Goal: Information Seeking & Learning: Find specific fact

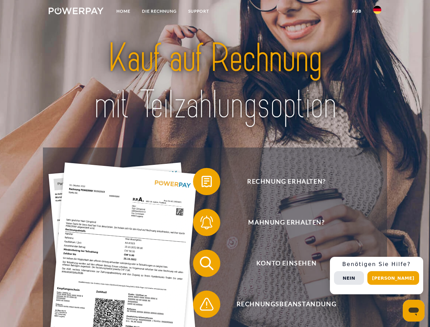
click at [76, 12] on img at bounding box center [76, 10] width 55 height 7
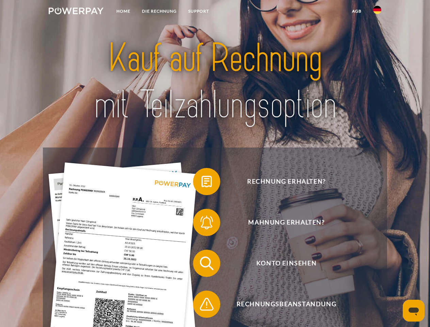
click at [378, 12] on img at bounding box center [377, 10] width 8 height 8
click at [357, 11] on link "agb" at bounding box center [357, 11] width 21 height 12
click at [202, 183] on span at bounding box center [197, 182] width 34 height 34
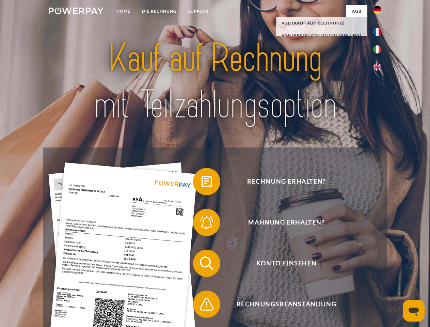
click at [202, 224] on span at bounding box center [197, 222] width 34 height 34
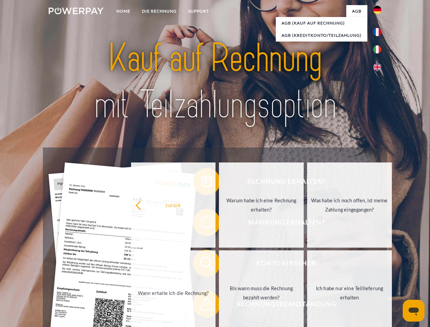
click at [219, 265] on link "Bis wann muss die Rechnung bezahlt werden?" at bounding box center [261, 292] width 85 height 85
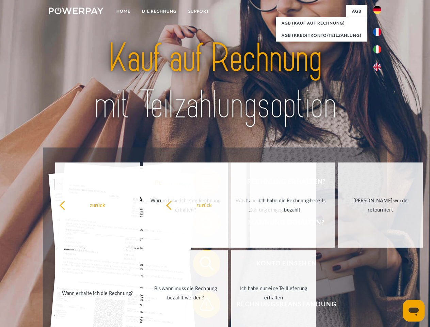
click at [202, 306] on span at bounding box center [197, 304] width 34 height 34
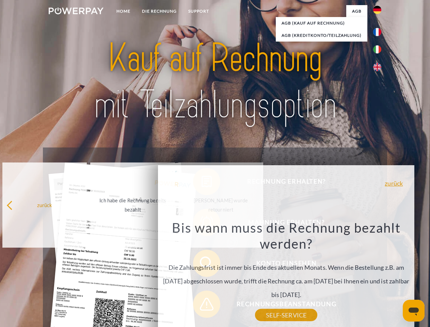
click at [379, 276] on div "Rechnung erhalten? Mahnung erhalten? Konto einsehen" at bounding box center [215, 284] width 344 height 273
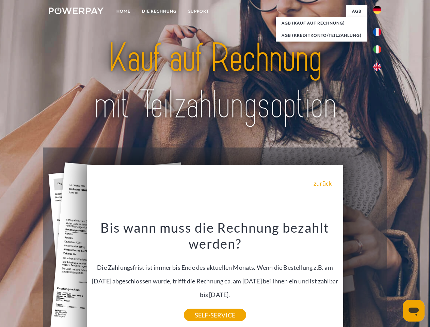
click at [363, 277] on span "Konto einsehen" at bounding box center [286, 263] width 167 height 27
click at [396, 278] on header "Home DIE RECHNUNG SUPPORT" at bounding box center [215, 235] width 430 height 471
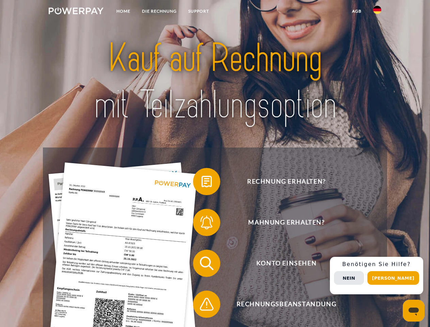
click at [76, 12] on img at bounding box center [76, 10] width 55 height 7
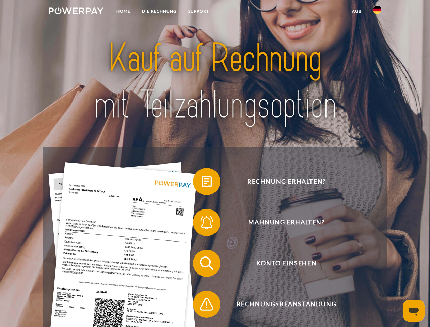
click at [378, 12] on img at bounding box center [377, 10] width 8 height 8
click at [357, 11] on link "agb" at bounding box center [357, 11] width 21 height 12
click at [202, 183] on span at bounding box center [197, 182] width 34 height 34
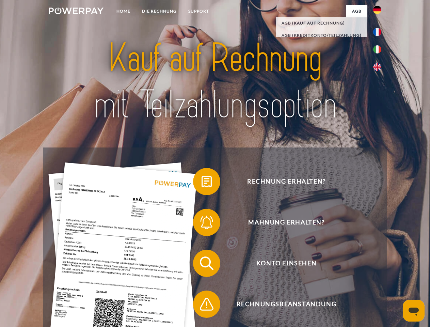
click at [202, 224] on span at bounding box center [197, 222] width 34 height 34
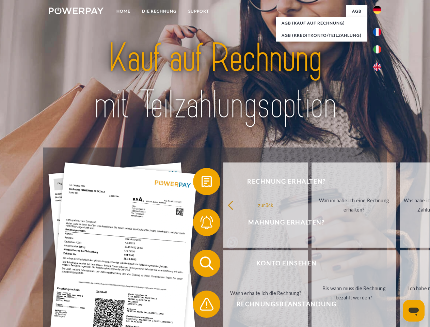
click at [312, 265] on link "Bis wann muss die Rechnung bezahlt werden?" at bounding box center [354, 292] width 85 height 85
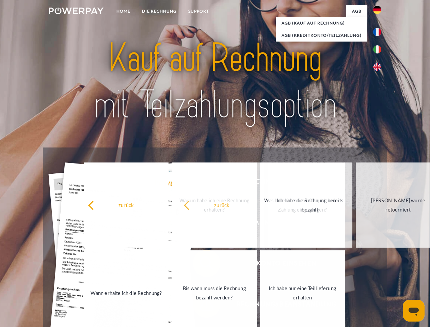
click at [202, 306] on span at bounding box center [197, 304] width 34 height 34
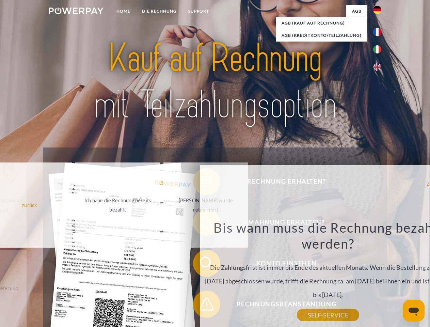
click at [379, 276] on div "Rechnung erhalten? Mahnung erhalten? Konto einsehen" at bounding box center [215, 284] width 344 height 273
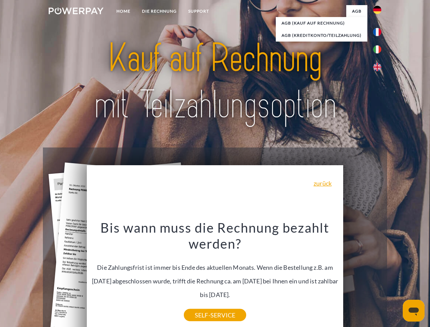
click at [363, 277] on span "Konto einsehen" at bounding box center [286, 263] width 167 height 27
click at [396, 278] on header "Home DIE RECHNUNG SUPPORT" at bounding box center [215, 235] width 430 height 471
